Goal: Check status: Check status

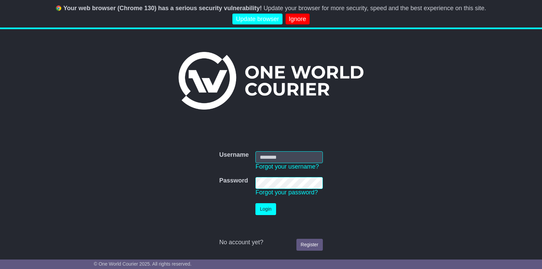
type input "**********"
click at [261, 211] on button "Login" at bounding box center [266, 209] width 20 height 12
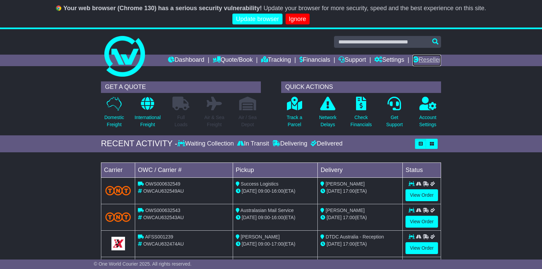
click at [426, 60] on link "Reseller" at bounding box center [427, 61] width 28 height 12
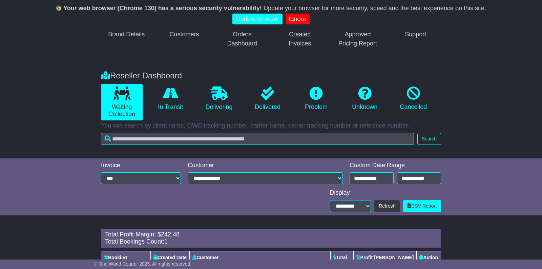
scroll to position [120, 0]
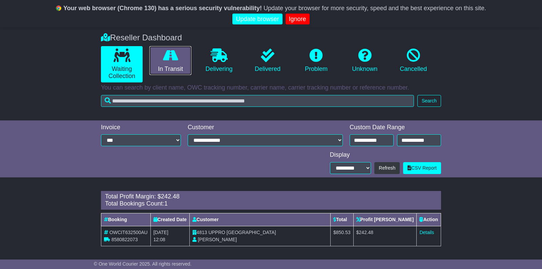
click at [178, 63] on link "In Transit" at bounding box center [170, 60] width 42 height 29
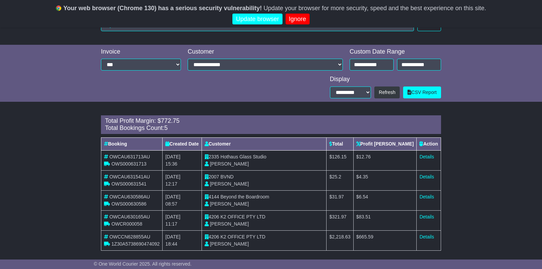
scroll to position [199, 0]
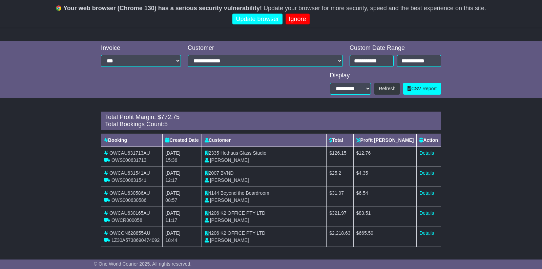
click at [347, 212] on span "321.97" at bounding box center [339, 212] width 15 height 5
copy span "321.97"
click at [371, 213] on span "83.51" at bounding box center [365, 212] width 12 height 5
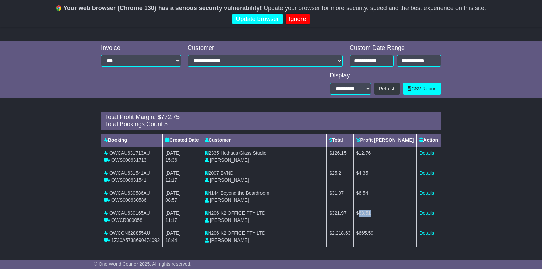
click at [371, 213] on span "83.51" at bounding box center [365, 212] width 12 height 5
copy span "83.51"
click at [421, 213] on link "Details" at bounding box center [427, 212] width 15 height 5
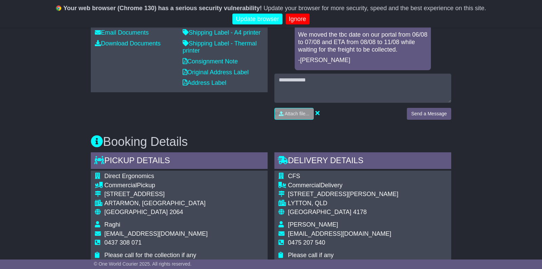
scroll to position [297, 0]
